Goal: Information Seeking & Learning: Obtain resource

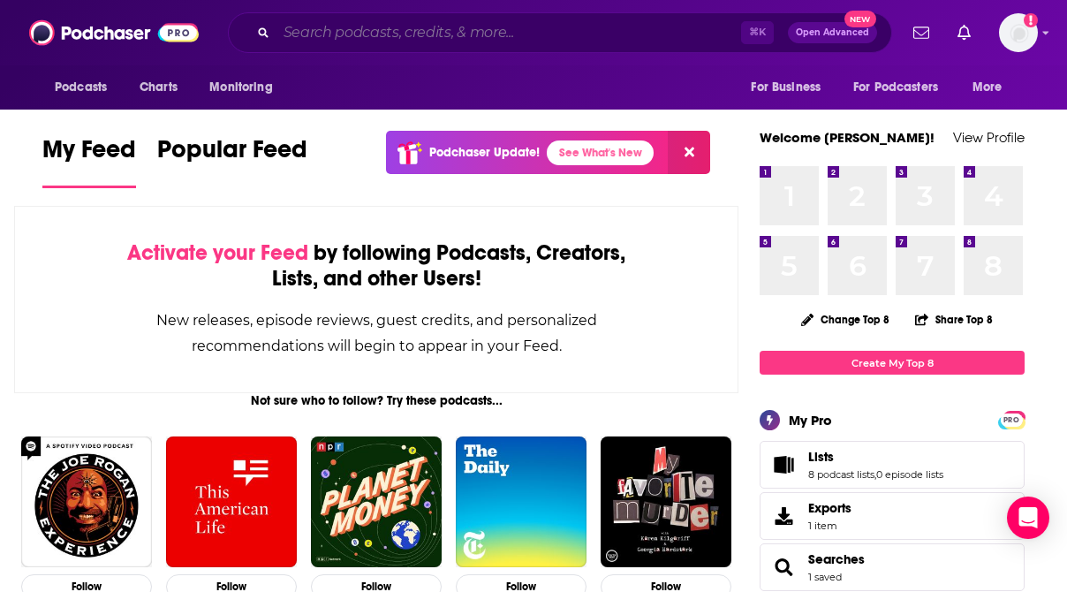
click at [392, 32] on input "Search podcasts, credits, & more..." at bounding box center [509, 33] width 465 height 28
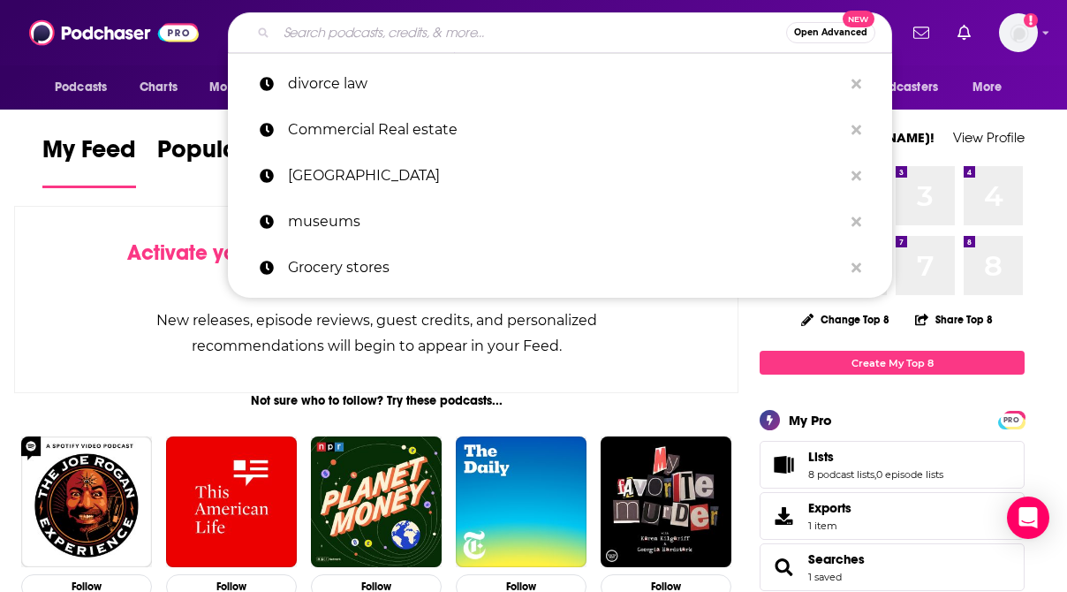
paste input "[PERSON_NAME] - Applying a Fundamental and Value-Oriented Approach to Investing"
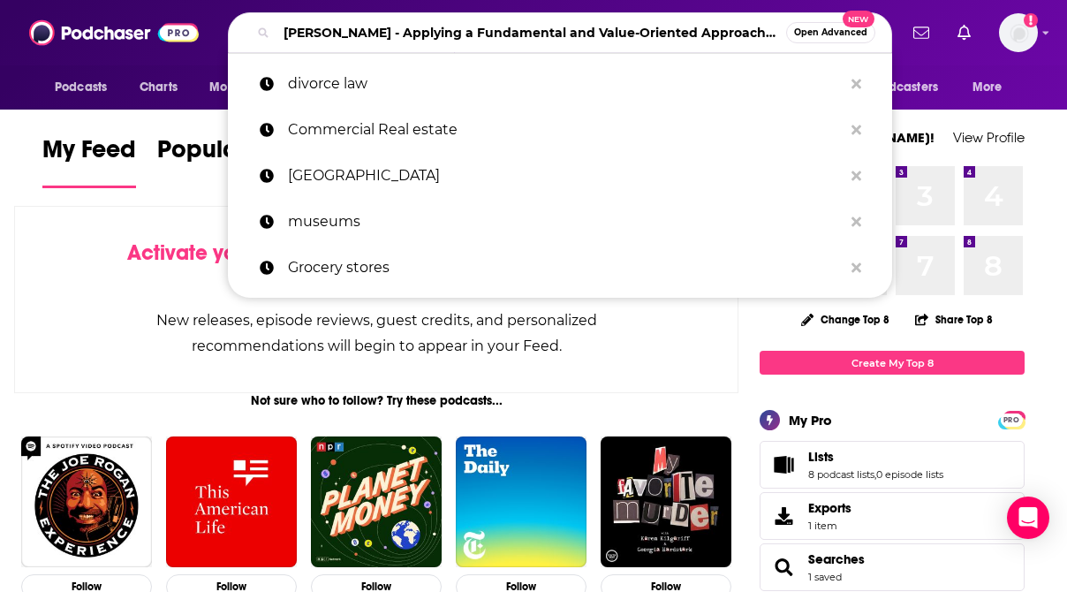
scroll to position [0, 81]
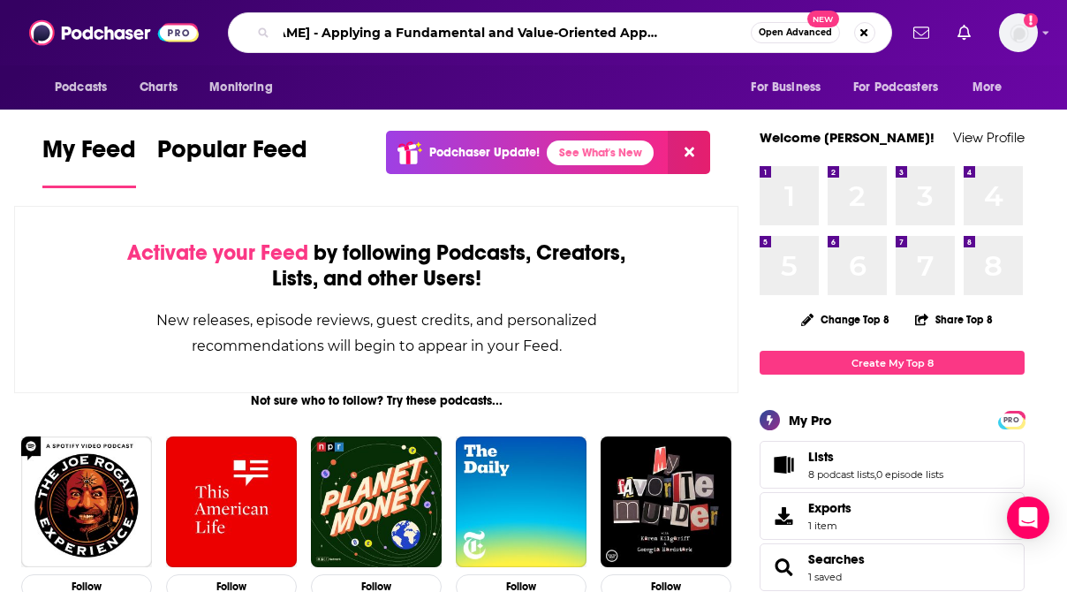
type input "[PERSON_NAME] - Applying a Fundamental and Value-Oriented Approach to Investing"
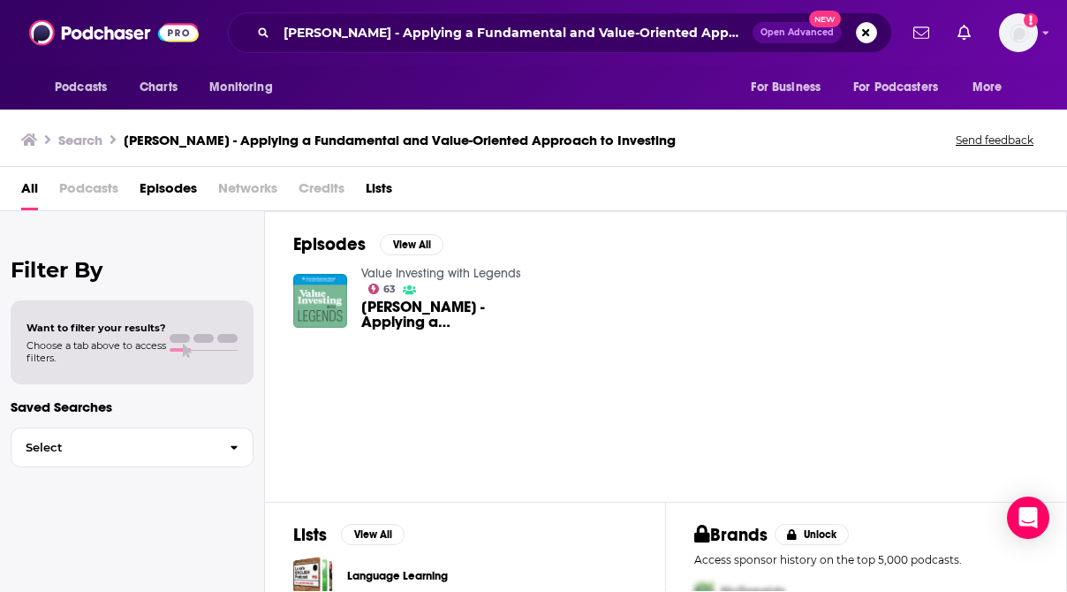
click at [412, 320] on span "[PERSON_NAME] - Applying a Fundamental and Value-Oriented Approach to Investing" at bounding box center [444, 314] width 166 height 30
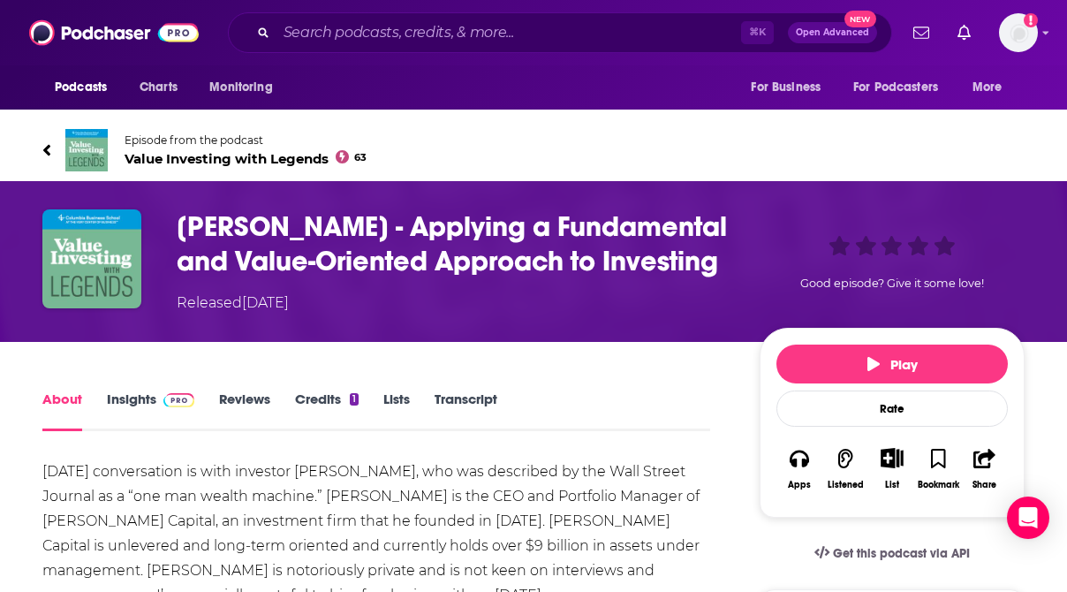
click at [475, 401] on link "Transcript" at bounding box center [466, 410] width 63 height 41
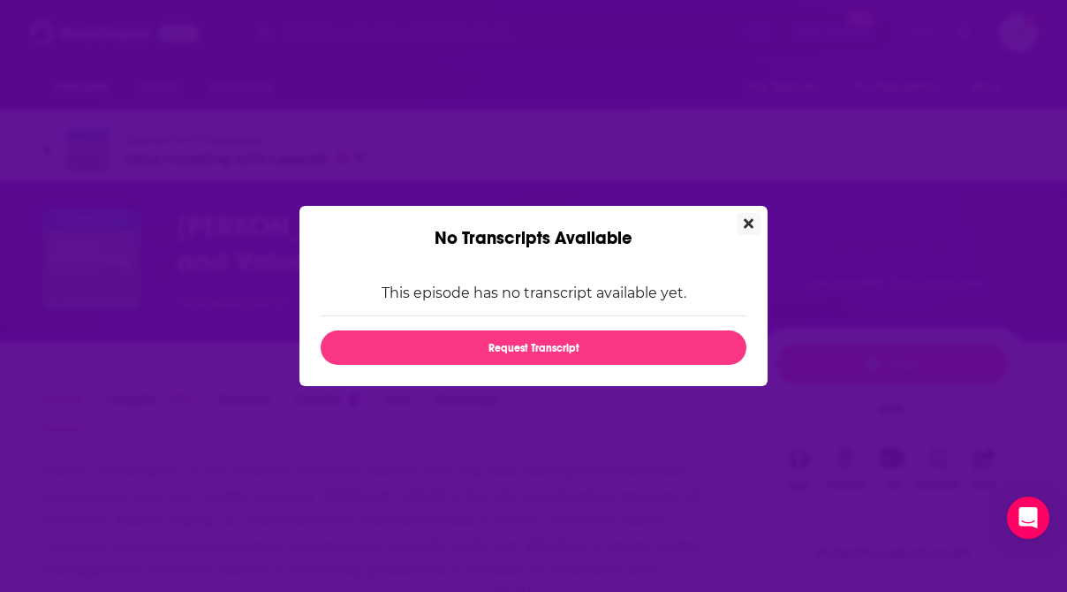
click at [752, 216] on icon "Close" at bounding box center [749, 223] width 10 height 14
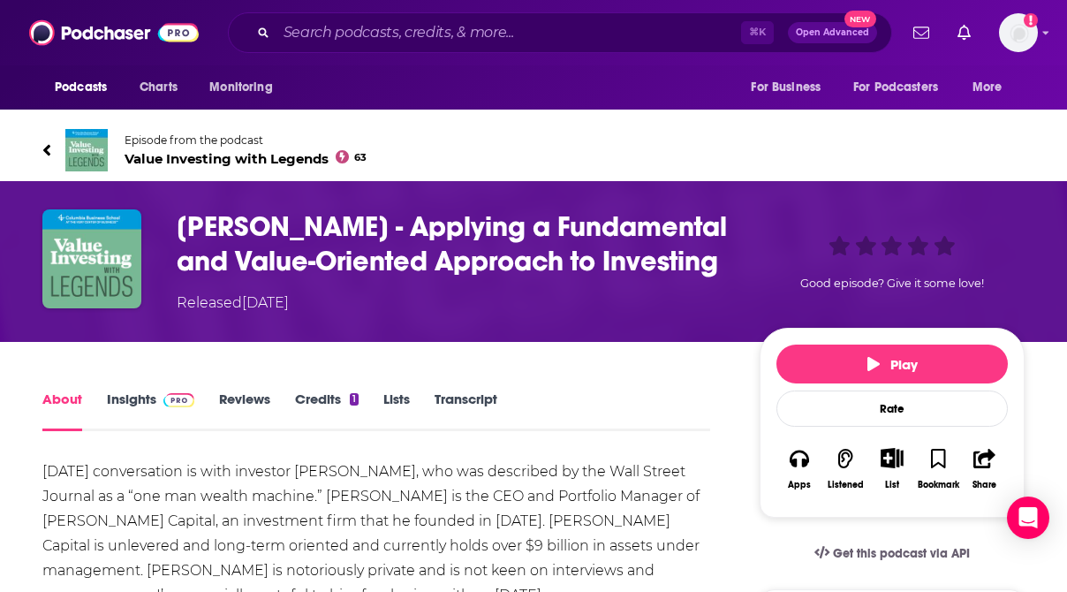
click at [459, 398] on link "Transcript" at bounding box center [466, 410] width 63 height 41
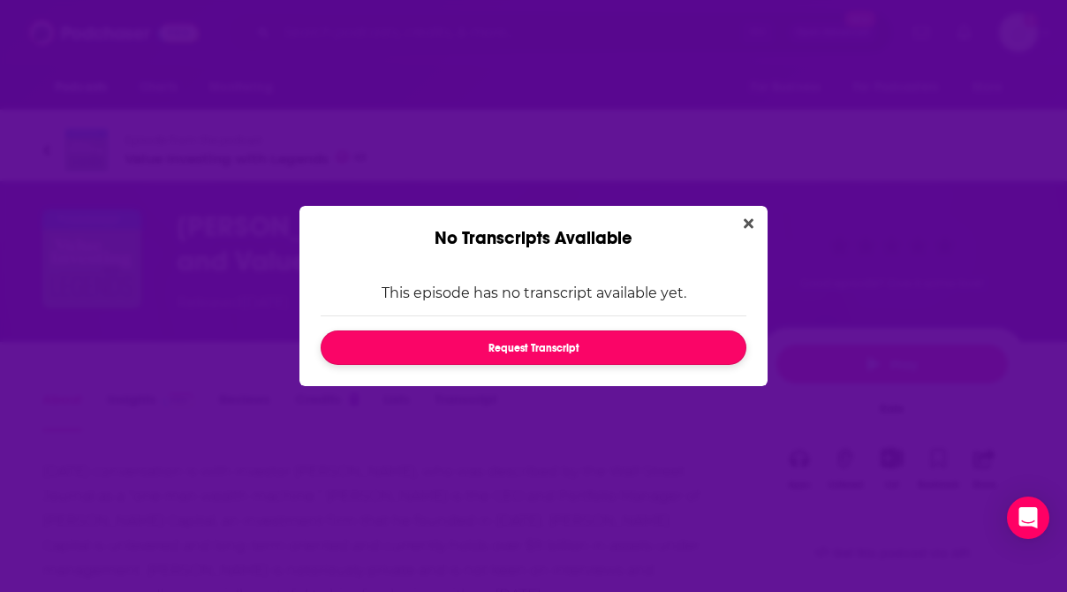
click at [508, 347] on button "Request Transcript" at bounding box center [534, 347] width 426 height 34
